Goal: Task Accomplishment & Management: Manage account settings

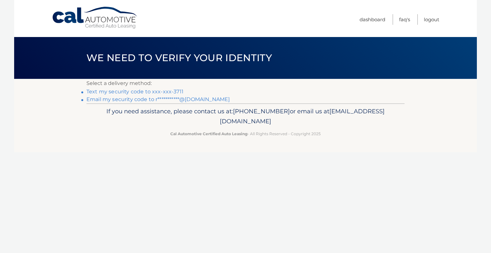
click at [130, 91] on link "Text my security code to xxx-xxx-3711" at bounding box center [134, 91] width 97 height 6
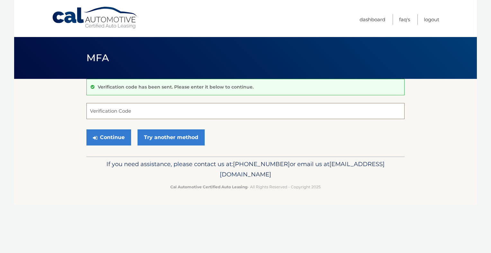
click at [127, 115] on input "Verification Code" at bounding box center [245, 111] width 318 height 16
type input "671089"
click at [115, 140] on button "Continue" at bounding box center [108, 137] width 45 height 16
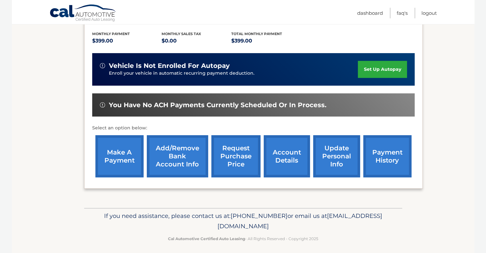
scroll to position [136, 0]
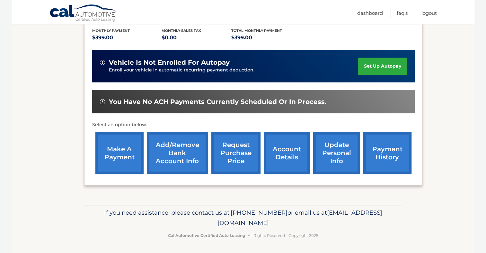
click at [378, 158] on link "payment history" at bounding box center [388, 153] width 48 height 42
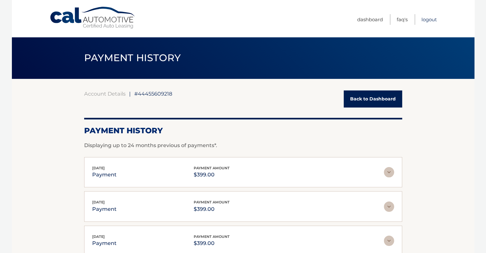
click at [427, 19] on link "Logout" at bounding box center [429, 19] width 15 height 11
